Goal: Transaction & Acquisition: Book appointment/travel/reservation

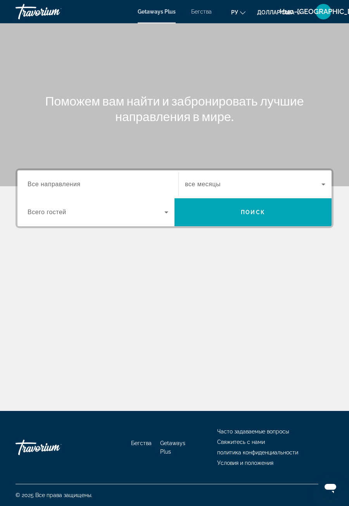
click at [201, 14] on font "Бегства" at bounding box center [201, 12] width 21 height 6
click at [69, 188] on div "Destination Все направления" at bounding box center [98, 184] width 141 height 22
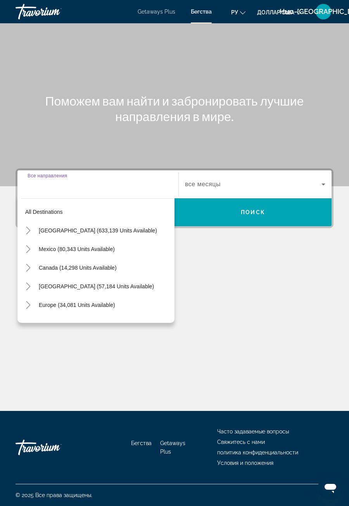
scroll to position [25, 0]
click at [50, 295] on span "Search widget" at bounding box center [105, 304] width 140 height 19
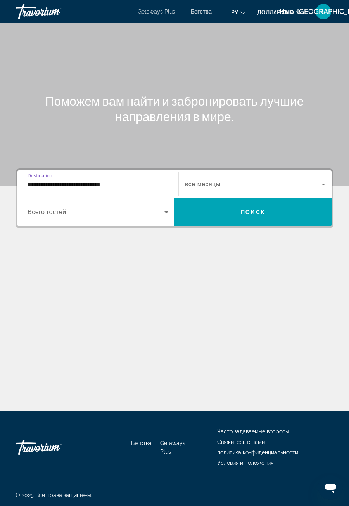
click at [58, 180] on input "**********" at bounding box center [98, 184] width 141 height 9
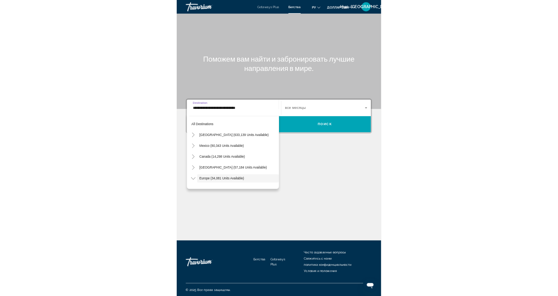
scroll to position [46, 0]
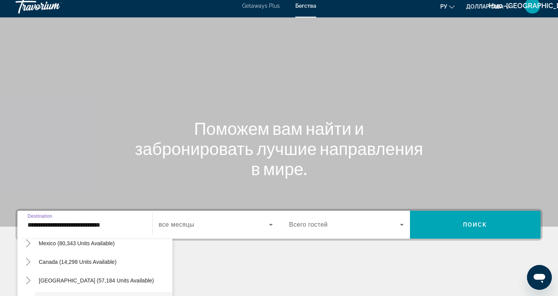
click at [31, 221] on input "**********" at bounding box center [85, 225] width 115 height 9
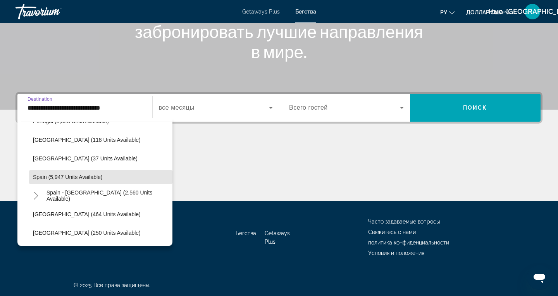
scroll to position [388, 0]
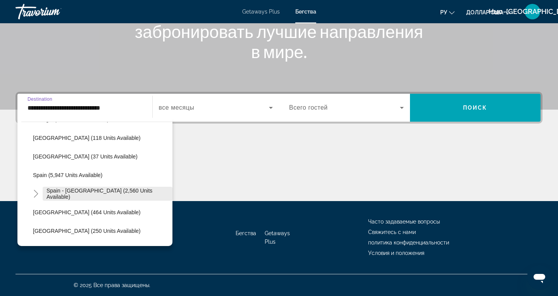
click at [120, 198] on span "Search widget" at bounding box center [108, 194] width 130 height 19
type input "**********"
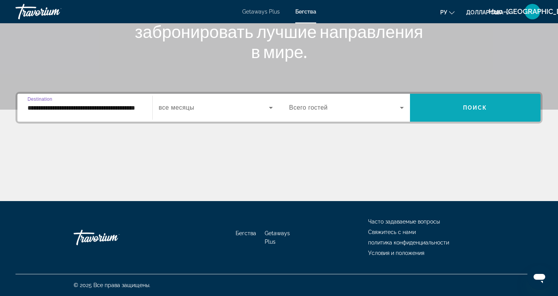
click at [349, 105] on span "Поиск" at bounding box center [475, 108] width 24 height 6
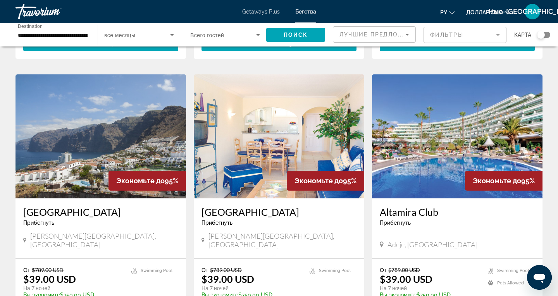
scroll to position [284, 0]
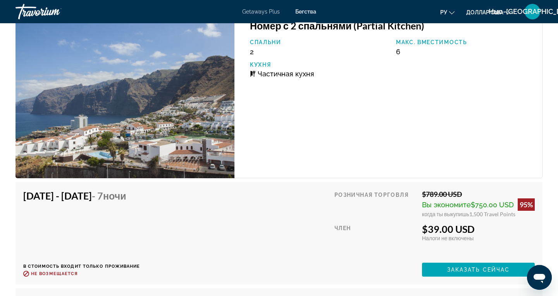
scroll to position [1362, 0]
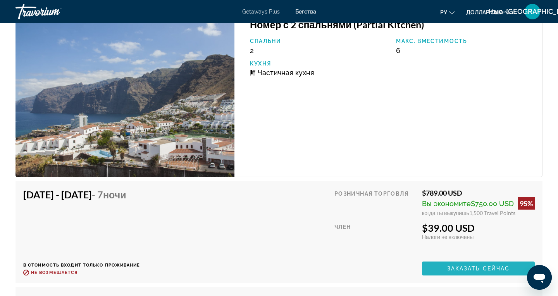
click at [349, 268] on span "Заказать сейчас" at bounding box center [478, 269] width 63 height 6
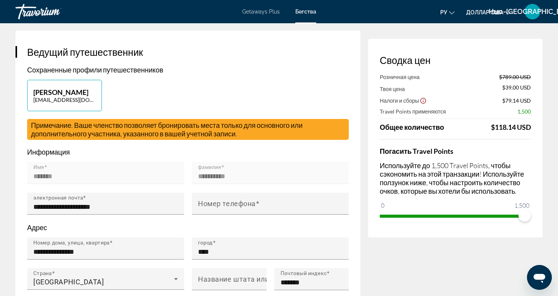
scroll to position [135, 0]
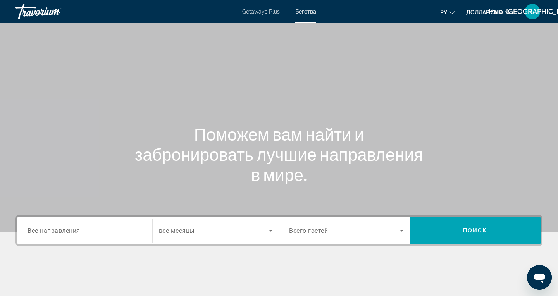
click at [61, 231] on span "Все направления" at bounding box center [54, 230] width 53 height 7
click at [61, 231] on input "Destination Все направления" at bounding box center [85, 230] width 115 height 9
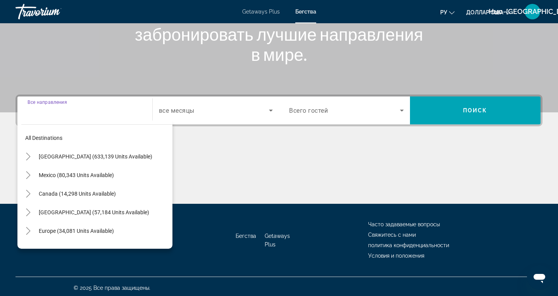
scroll to position [123, 0]
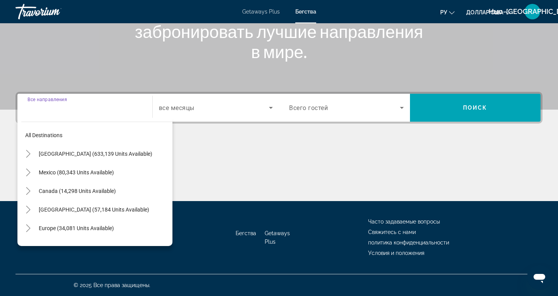
click at [21, 230] on div "All destinations United States (633,139 units available) Mexico (80,343 units a…" at bounding box center [94, 182] width 155 height 128
click at [32, 230] on icon "Toggle Europe (34,081 units available)" at bounding box center [28, 229] width 8 height 8
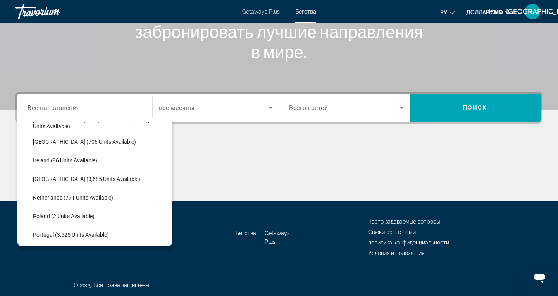
scroll to position [274, 0]
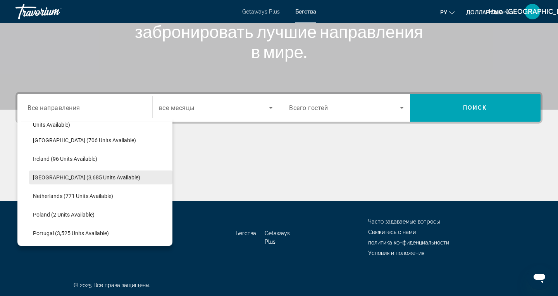
click at [41, 178] on span "Italy (3,685 units available)" at bounding box center [86, 177] width 107 height 6
type input "**********"
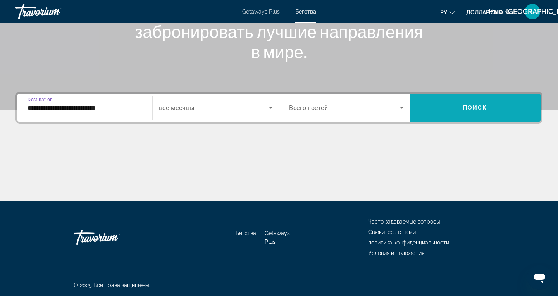
click at [349, 107] on span "Поиск" at bounding box center [475, 108] width 24 height 6
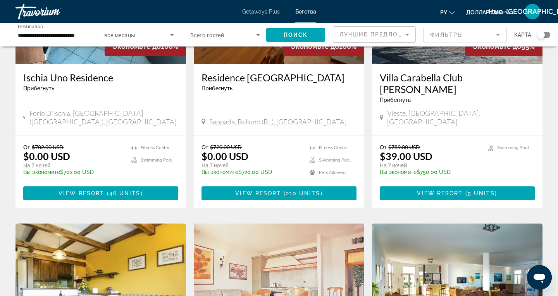
scroll to position [134, 0]
click at [349, 190] on span "View Resort" at bounding box center [440, 193] width 46 height 6
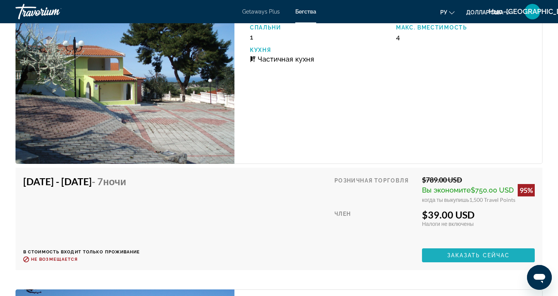
scroll to position [1580, 0]
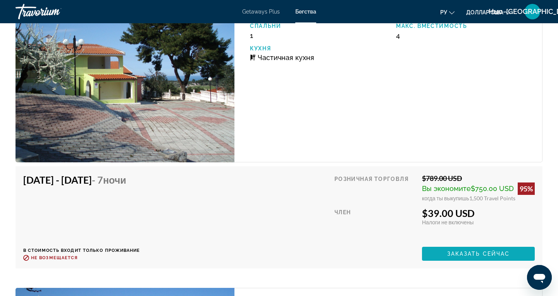
click at [349, 251] on span "Заказать сейчас" at bounding box center [478, 254] width 63 height 6
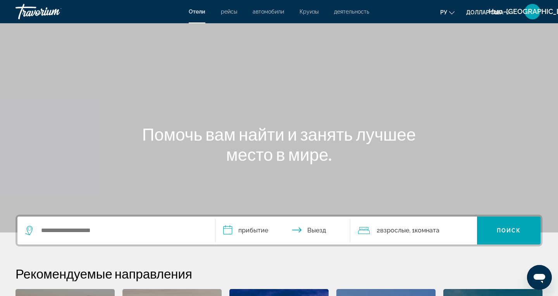
click at [364, 19] on div "Отели рейсы автомобили Круизы деятельность Отели рейсы автомобили Круизы деятел…" at bounding box center [279, 12] width 558 height 20
click at [375, 21] on div "Отели рейсы автомобили Круизы деятельность Отели рейсы автомобили Круизы деятел…" at bounding box center [279, 12] width 558 height 20
click at [355, 21] on div "Отели рейсы автомобили Круизы деятельность Отели рейсы автомобили Круизы деятел…" at bounding box center [279, 12] width 558 height 20
click at [349, 14] on font "деятельность" at bounding box center [351, 12] width 35 height 6
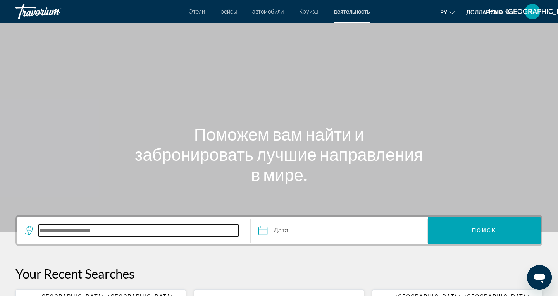
click at [87, 232] on input "Search widget" at bounding box center [138, 231] width 200 height 12
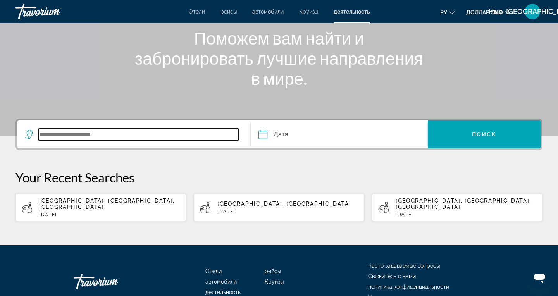
scroll to position [134, 0]
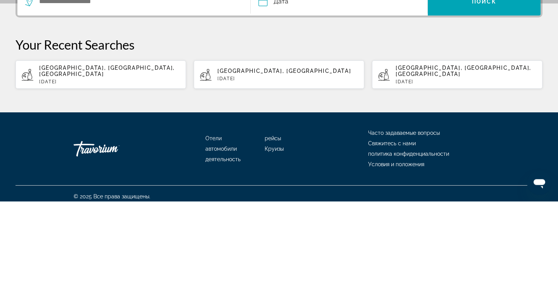
click at [115, 174] on p "[DATE]" at bounding box center [109, 176] width 141 height 5
type input "**********"
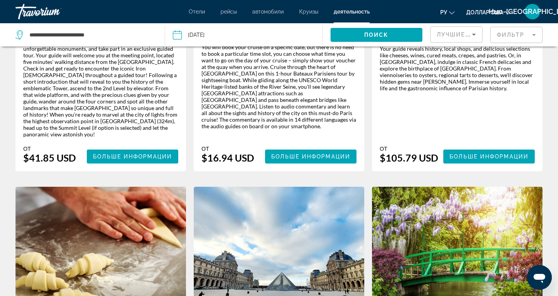
scroll to position [1237, 0]
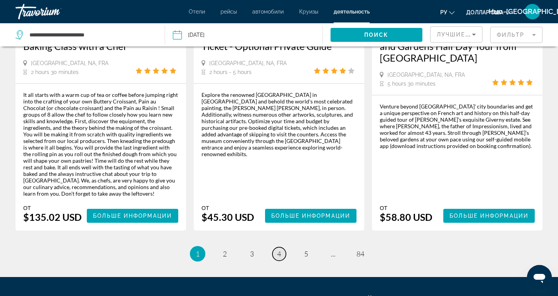
click at [278, 250] on span "4" at bounding box center [279, 254] width 4 height 9
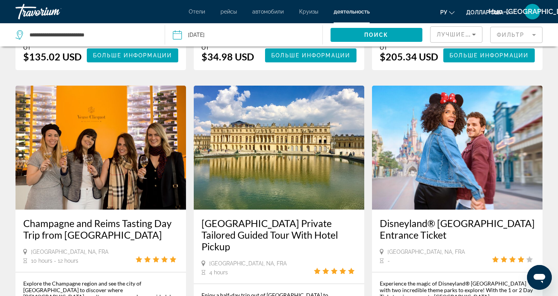
scroll to position [345, 0]
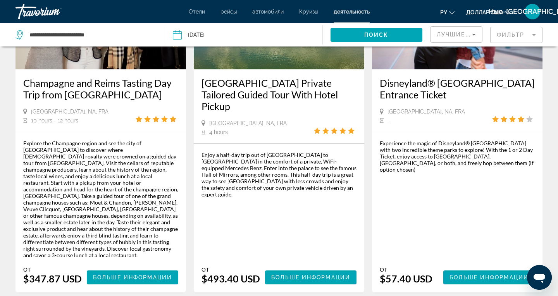
scroll to position [485, 0]
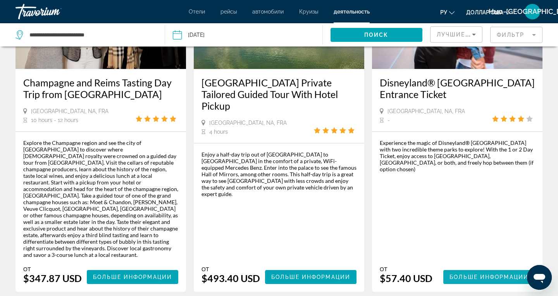
click at [489, 274] on span "Больше информации" at bounding box center [489, 277] width 79 height 6
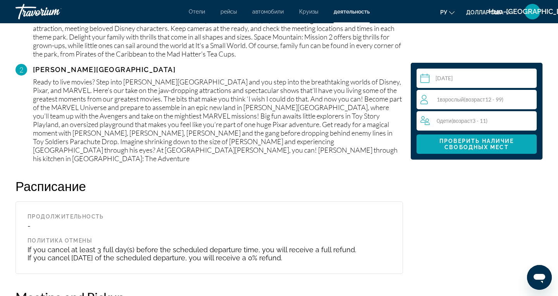
click at [471, 144] on span "Проверить наличие свободных мест" at bounding box center [477, 144] width 75 height 12
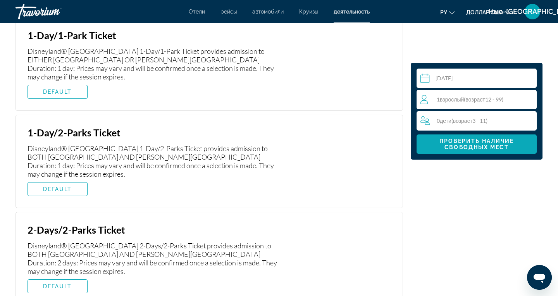
scroll to position [1339, 0]
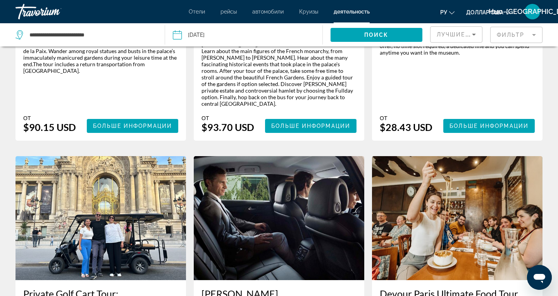
scroll to position [995, 0]
